Goal: Find specific page/section

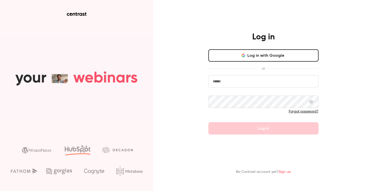
type input "**********"
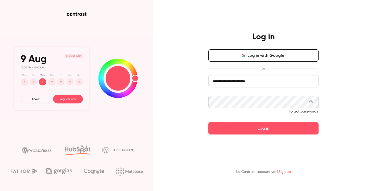
click at [252, 132] on button "Log in" at bounding box center [264, 128] width 110 height 12
